Goal: Find specific page/section: Find specific page/section

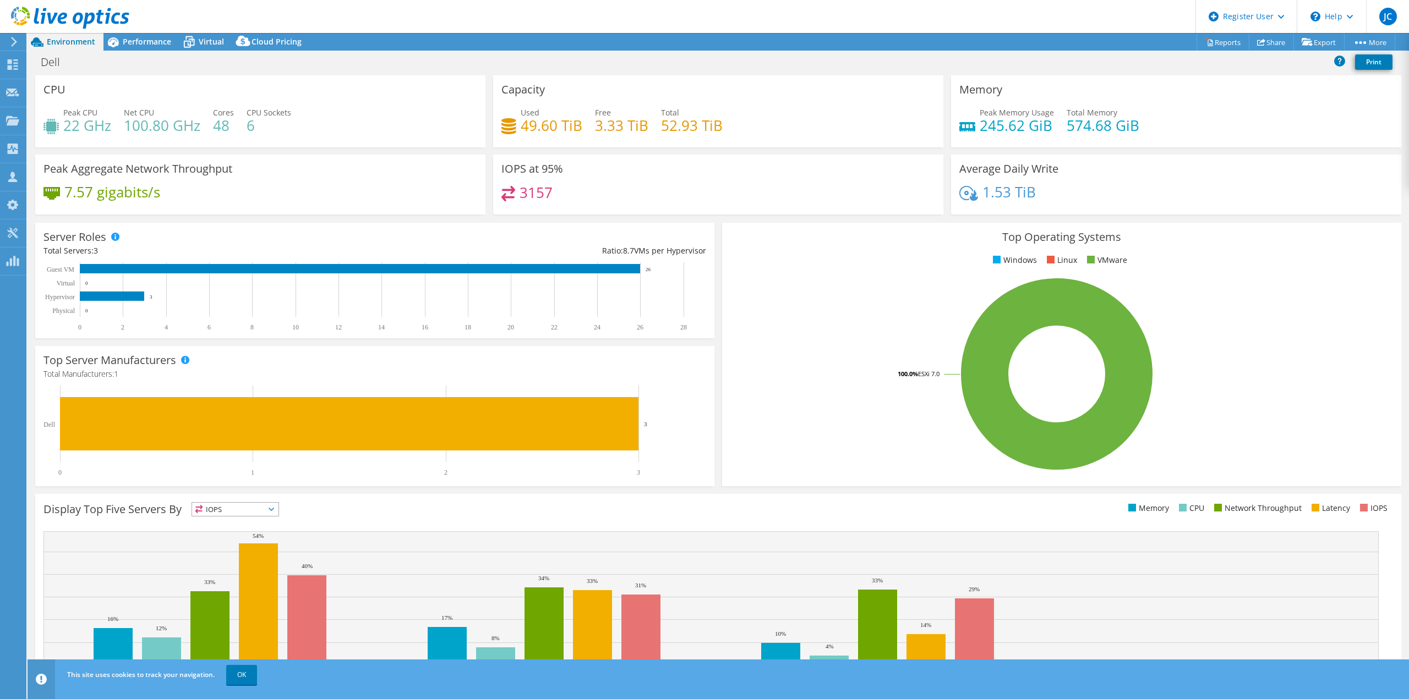
select select "USD"
click at [47, 21] on icon at bounding box center [70, 18] width 118 height 23
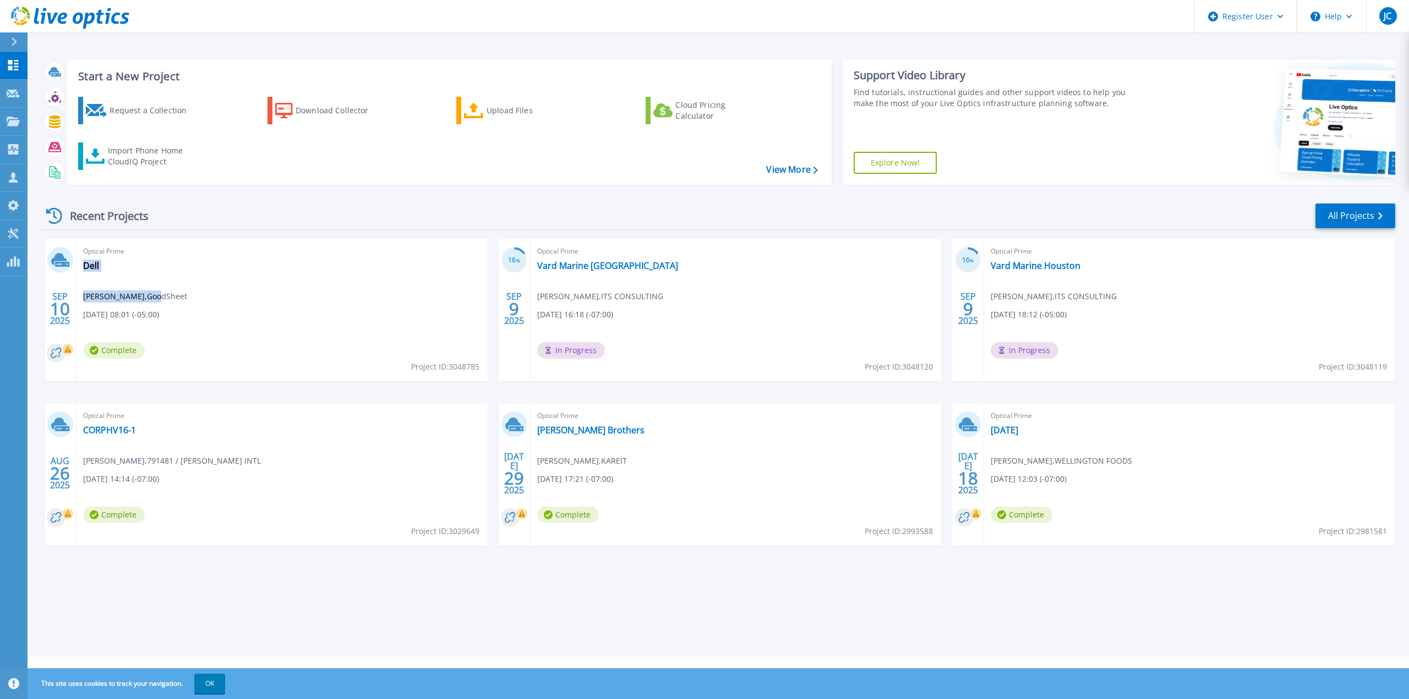
drag, startPoint x: 185, startPoint y: 297, endPoint x: 153, endPoint y: 300, distance: 32.1
click at [153, 300] on div "Optical Prime Dell [PERSON_NAME] , GoodSheet [DATE] 08:01 (-05:00) Complete Pro…" at bounding box center [281, 310] width 411 height 143
click at [196, 298] on div "Optical Prime Dell [PERSON_NAME] , GoodSheet [DATE] 08:01 (-05:00) Complete Pro…" at bounding box center [281, 310] width 411 height 143
drag, startPoint x: 179, startPoint y: 298, endPoint x: 141, endPoint y: 299, distance: 38.5
click at [141, 299] on span "[PERSON_NAME] , GoodSheet" at bounding box center [135, 297] width 104 height 12
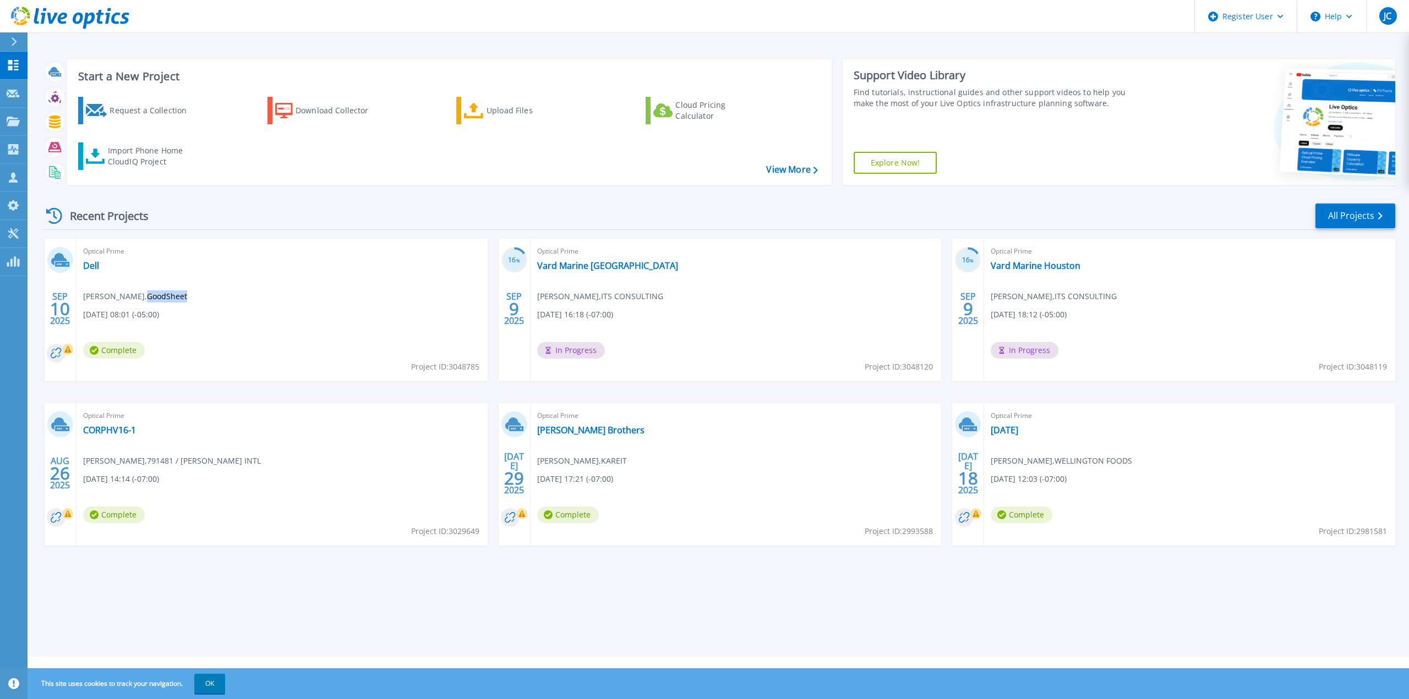
copy span "GoodSheet"
click at [111, 302] on span "[PERSON_NAME] , GoodSheet" at bounding box center [135, 297] width 104 height 12
click at [118, 299] on span "[PERSON_NAME] , GoodSheet" at bounding box center [135, 297] width 104 height 12
click at [108, 340] on div "Optical Prime Dell [PERSON_NAME] , GoodSheet [DATE] 08:01 (-05:00) Complete Pro…" at bounding box center [281, 310] width 411 height 143
click at [92, 267] on link "Dell" at bounding box center [91, 265] width 16 height 11
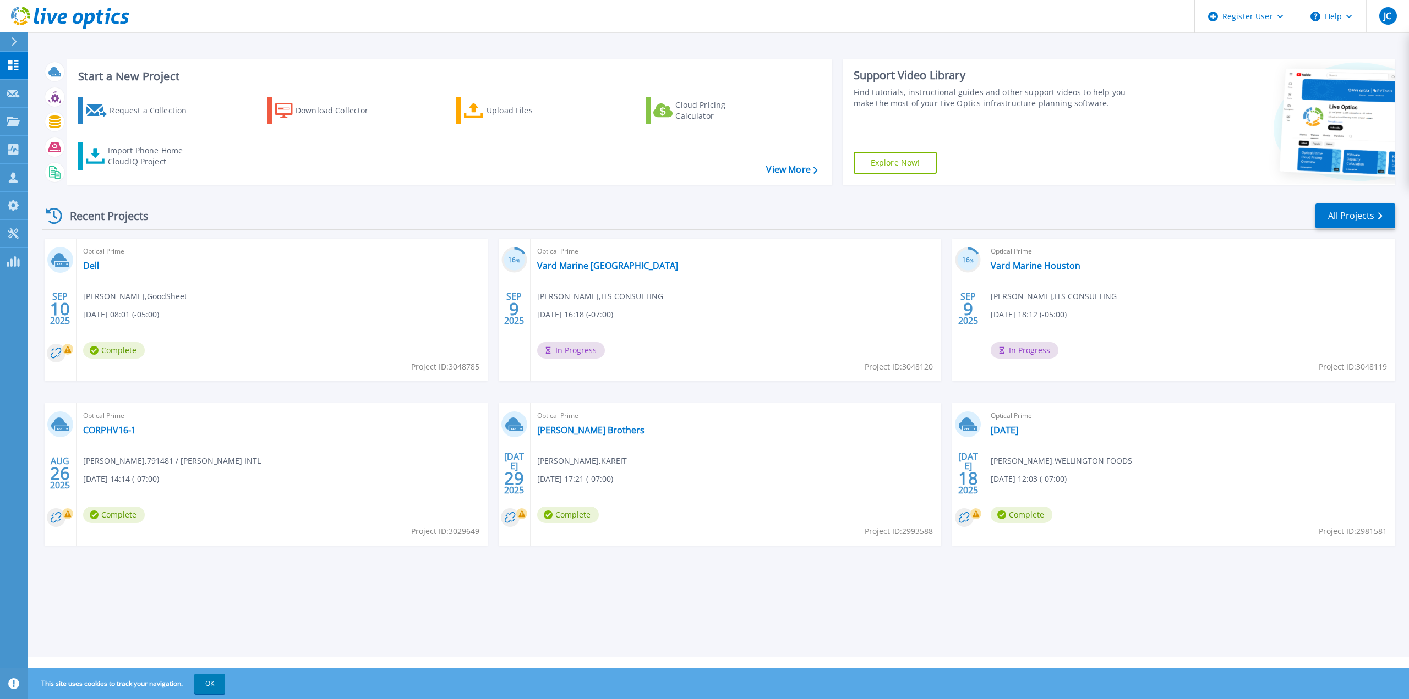
click at [136, 305] on div "Optical Prime Dell [PERSON_NAME] , GoodSheet [DATE] 08:01 (-05:00) Complete Pro…" at bounding box center [281, 310] width 411 height 143
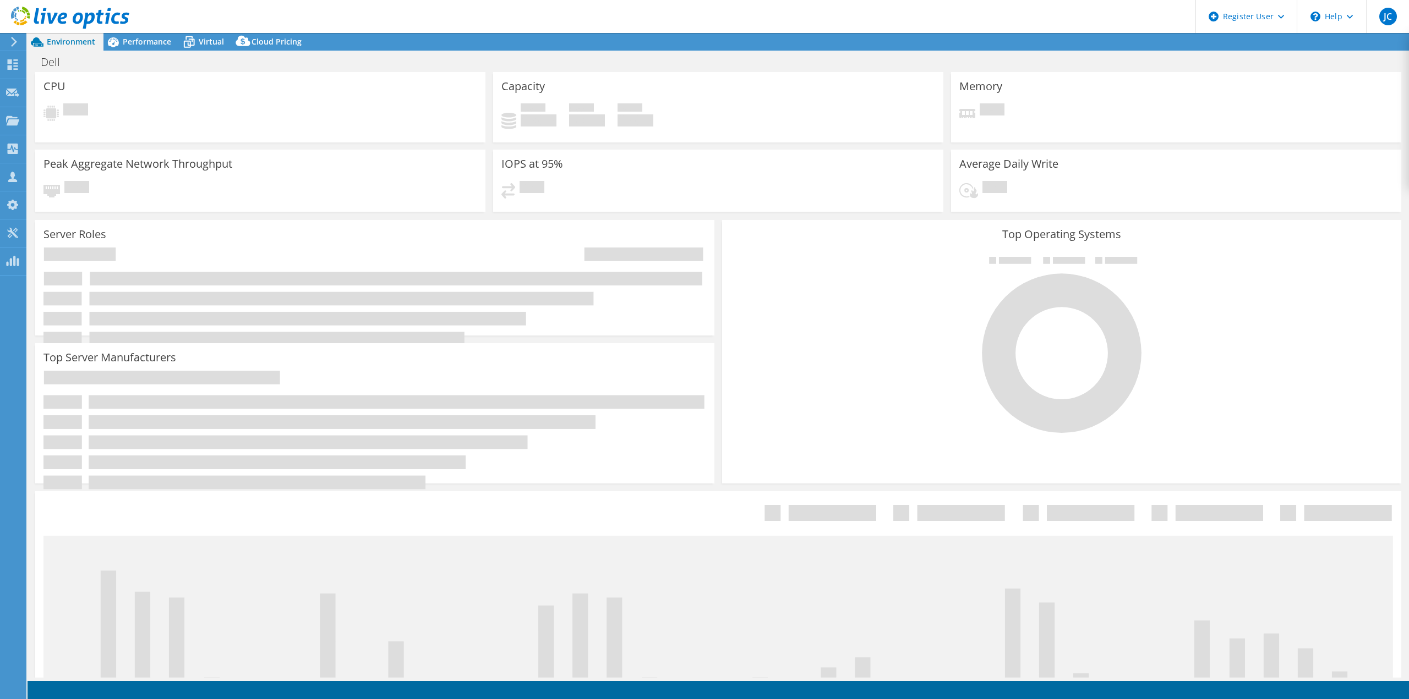
select select "USD"
